Goal: Information Seeking & Learning: Understand process/instructions

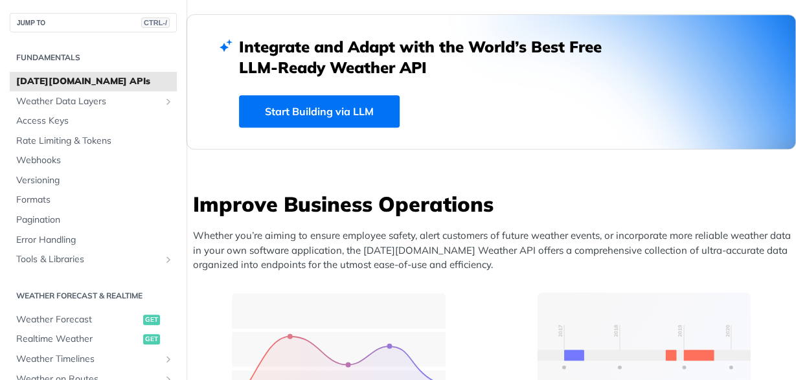
scroll to position [353, 0]
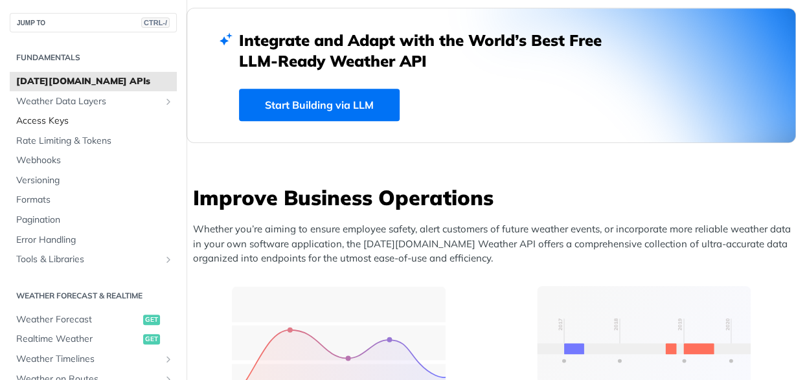
click at [56, 122] on span "Access Keys" at bounding box center [94, 121] width 157 height 13
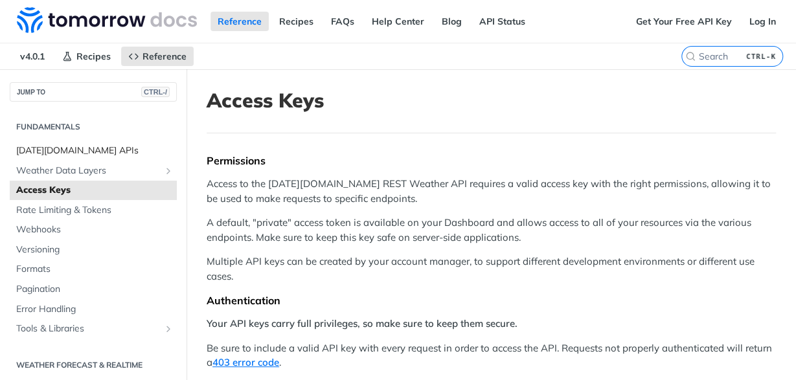
click at [61, 145] on span "[DATE][DOMAIN_NAME] APIs" at bounding box center [94, 150] width 157 height 13
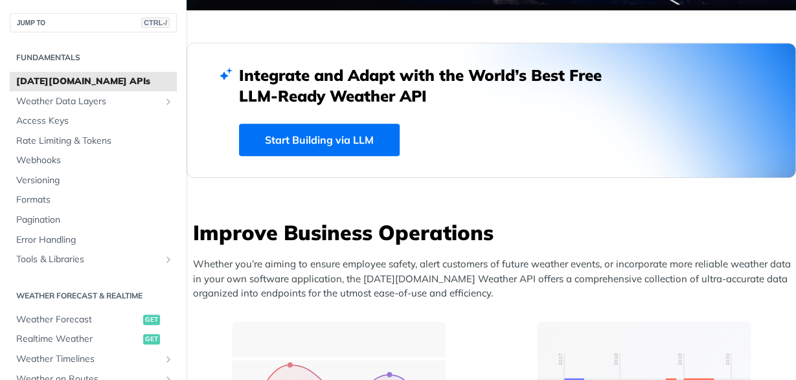
scroll to position [307, 0]
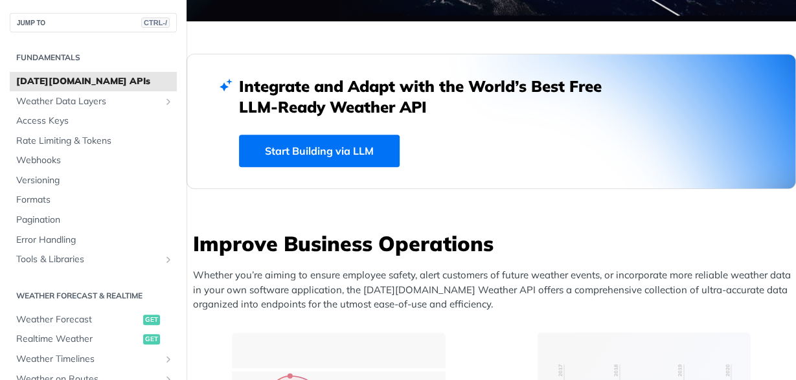
click at [322, 157] on link "Start Building via LLM" at bounding box center [319, 151] width 161 height 32
